Goal: Answer question/provide support: Share knowledge or assist other users

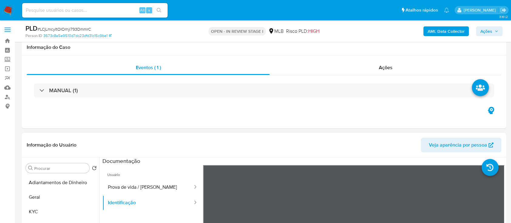
select select "10"
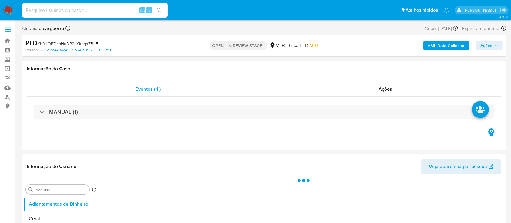
select select "10"
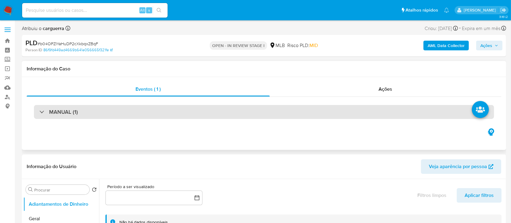
click at [298, 116] on div "MANUAL (1)" at bounding box center [264, 112] width 460 height 14
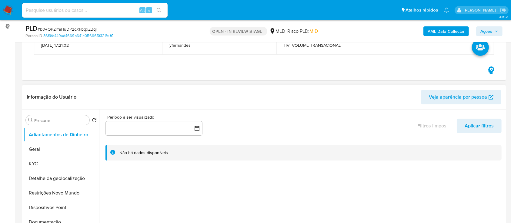
scroll to position [81, 0]
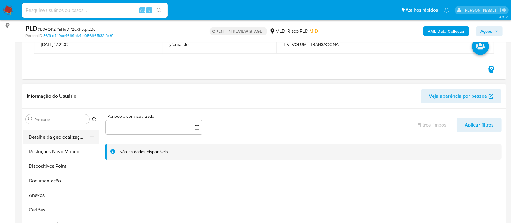
click at [51, 164] on button "Dispositivos Point" at bounding box center [61, 166] width 76 height 15
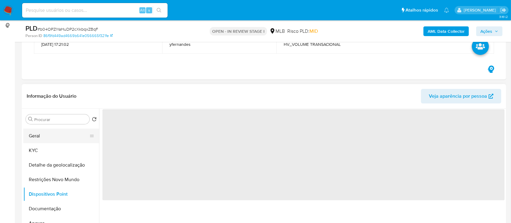
scroll to position [0, 0]
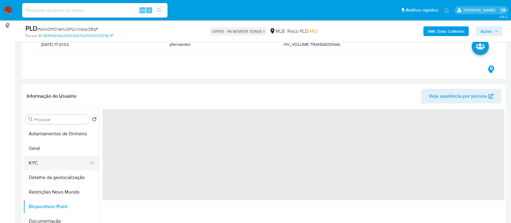
drag, startPoint x: 46, startPoint y: 158, endPoint x: 50, endPoint y: 158, distance: 3.6
click at [46, 158] on button "KYC" at bounding box center [58, 162] width 71 height 15
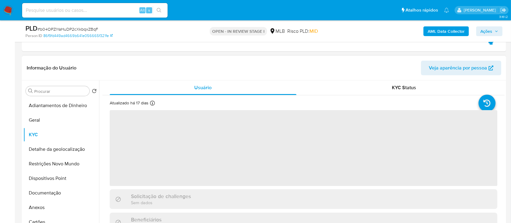
scroll to position [121, 0]
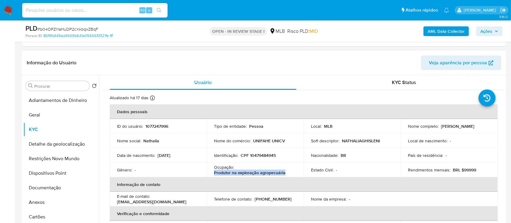
drag, startPoint x: 284, startPoint y: 172, endPoint x: 215, endPoint y: 172, distance: 68.8
click at [212, 172] on td "Ocupação : Produtor na exploração agropecuária" at bounding box center [255, 169] width 97 height 15
copy p "Produtor na exploração agropecuária"
click at [39, 190] on button "Documentação" at bounding box center [58, 187] width 71 height 15
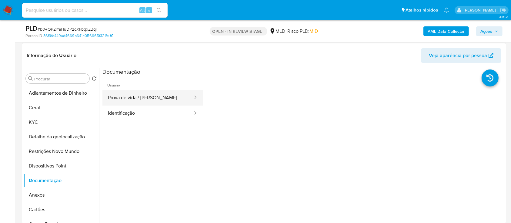
click at [174, 99] on button "Prova de vida / [PERSON_NAME]" at bounding box center [147, 97] width 91 height 15
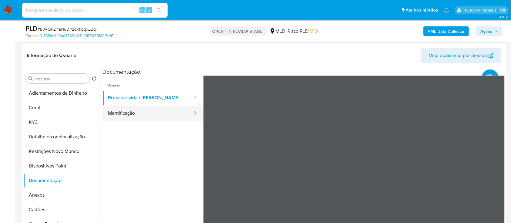
click at [120, 113] on button "Identificação" at bounding box center [147, 112] width 91 height 15
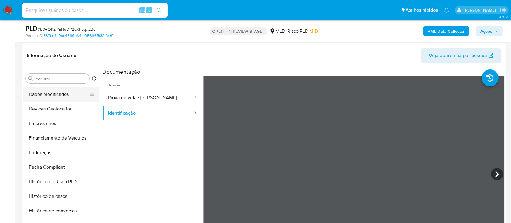
scroll to position [161, 0]
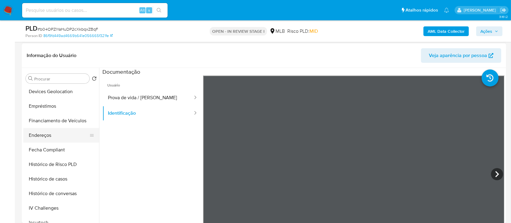
click at [54, 132] on button "Endereços" at bounding box center [58, 135] width 71 height 15
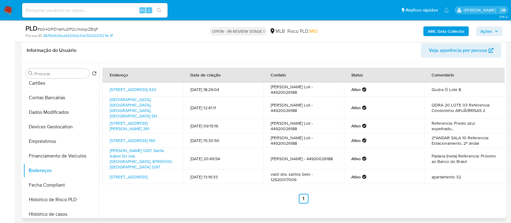
scroll to position [121, 0]
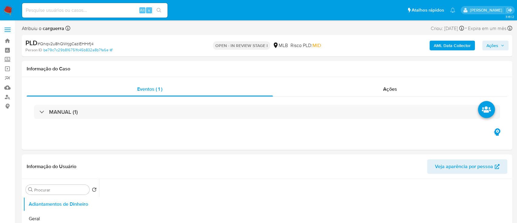
select select "10"
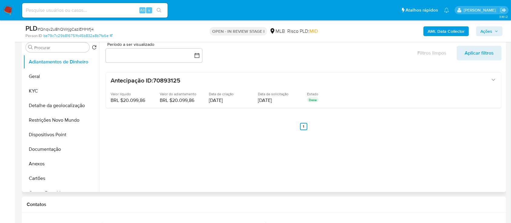
scroll to position [121, 0]
click at [37, 89] on button "KYC" at bounding box center [58, 90] width 71 height 15
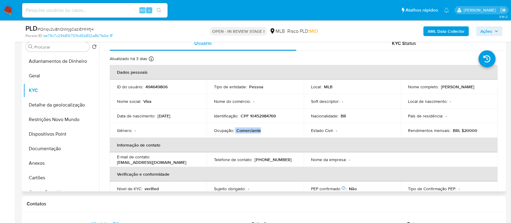
drag, startPoint x: 264, startPoint y: 132, endPoint x: 242, endPoint y: 131, distance: 22.8
click at [234, 131] on div "Ocupação : Comerciante" at bounding box center [255, 130] width 82 height 5
copy div "Comerciante"
